Goal: Task Accomplishment & Management: Complete application form

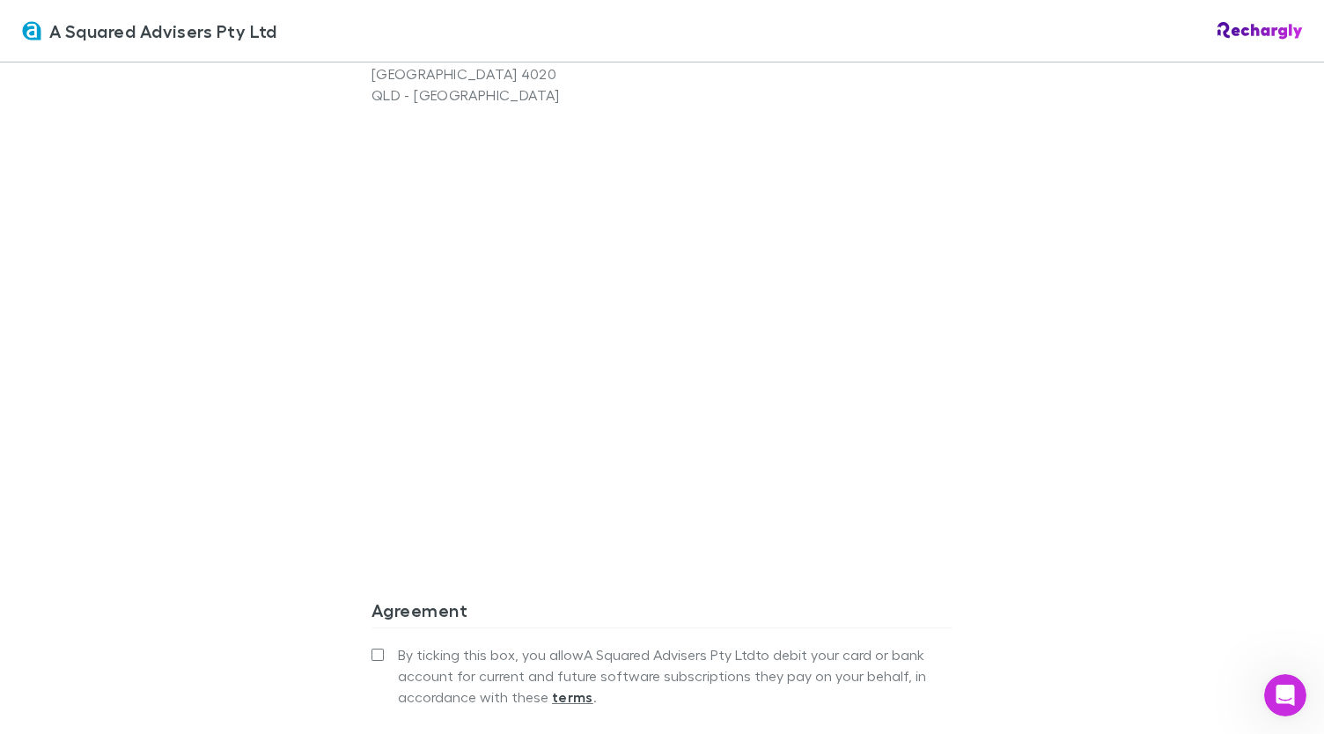
scroll to position [1368, 0]
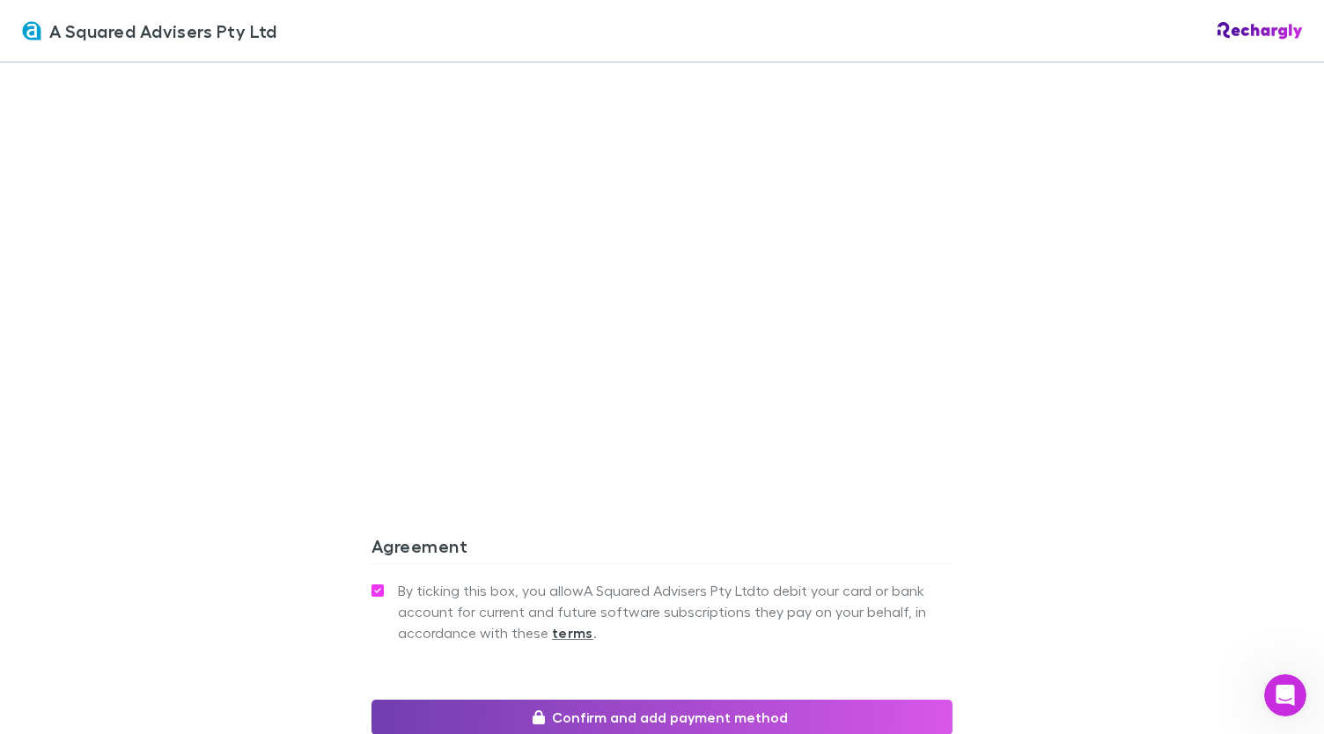
click at [656, 700] on button "Confirm and add payment method" at bounding box center [662, 717] width 581 height 35
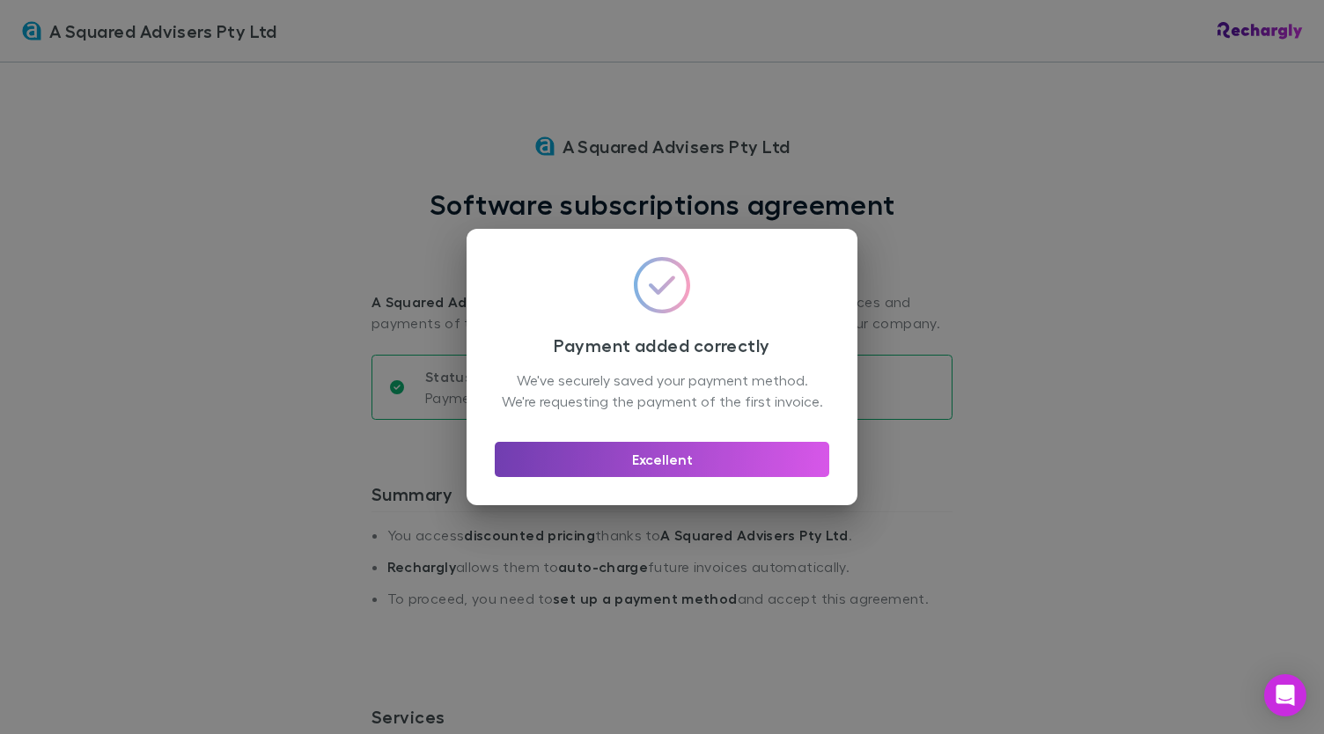
click at [662, 465] on button "Excellent" at bounding box center [662, 459] width 335 height 35
